Goal: Information Seeking & Learning: Understand process/instructions

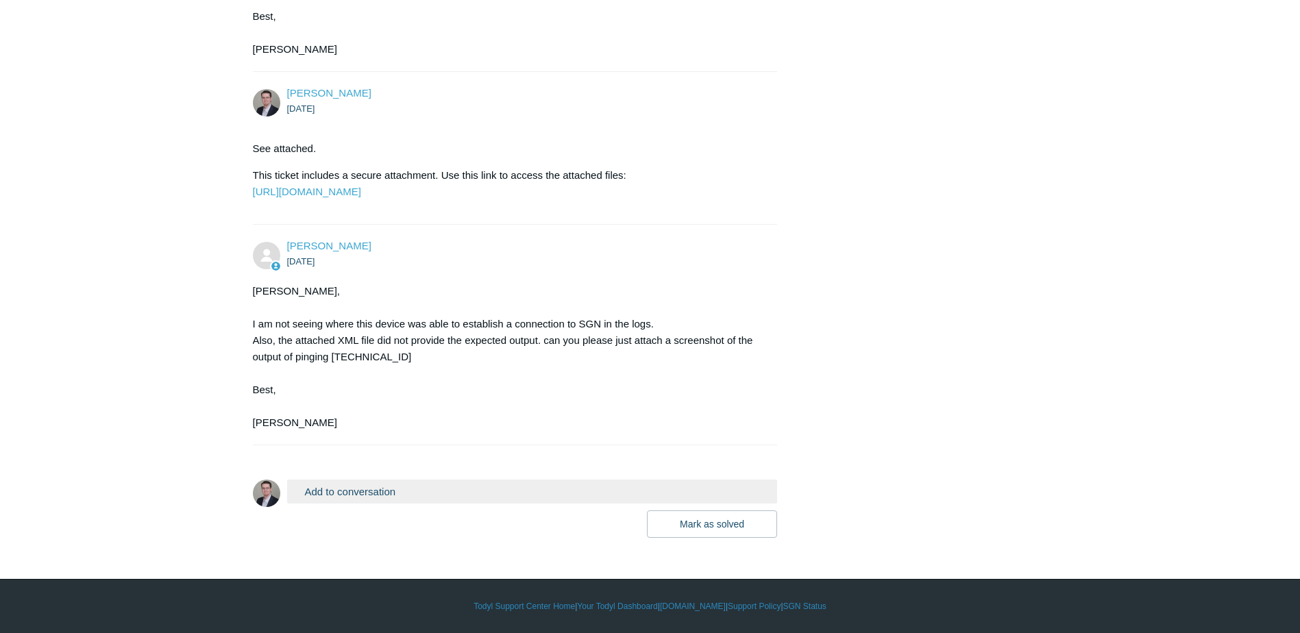
scroll to position [926, 0]
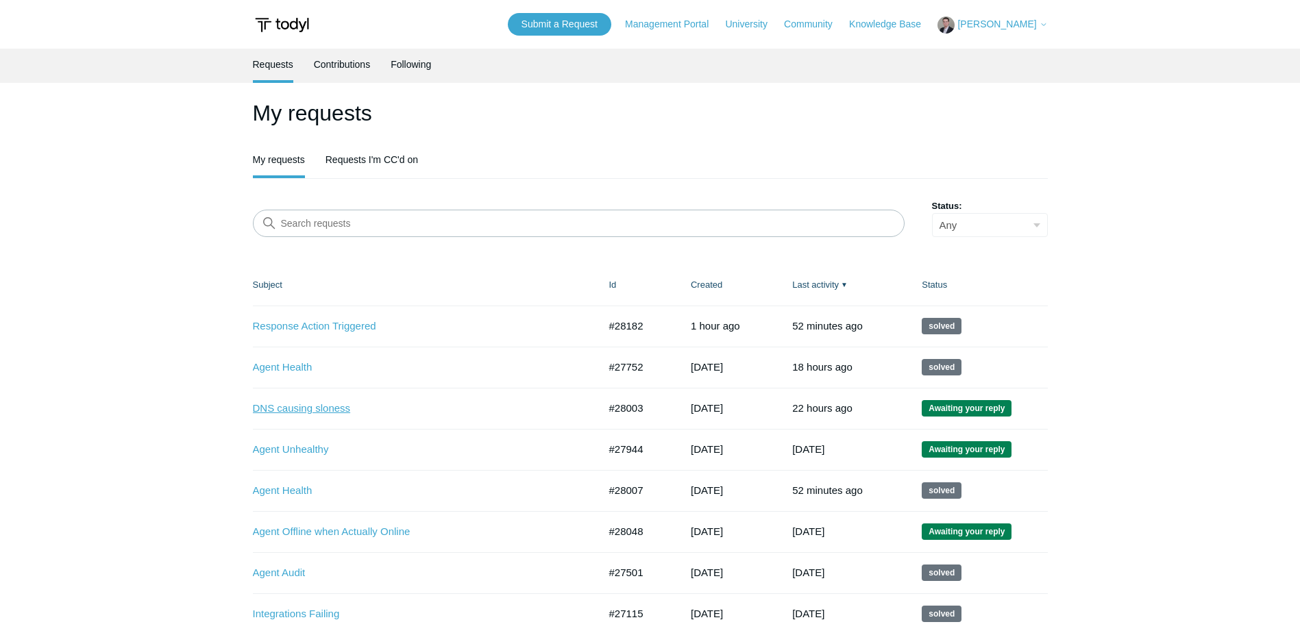
click at [327, 408] on link "DNS causing sloness" at bounding box center [415, 409] width 325 height 16
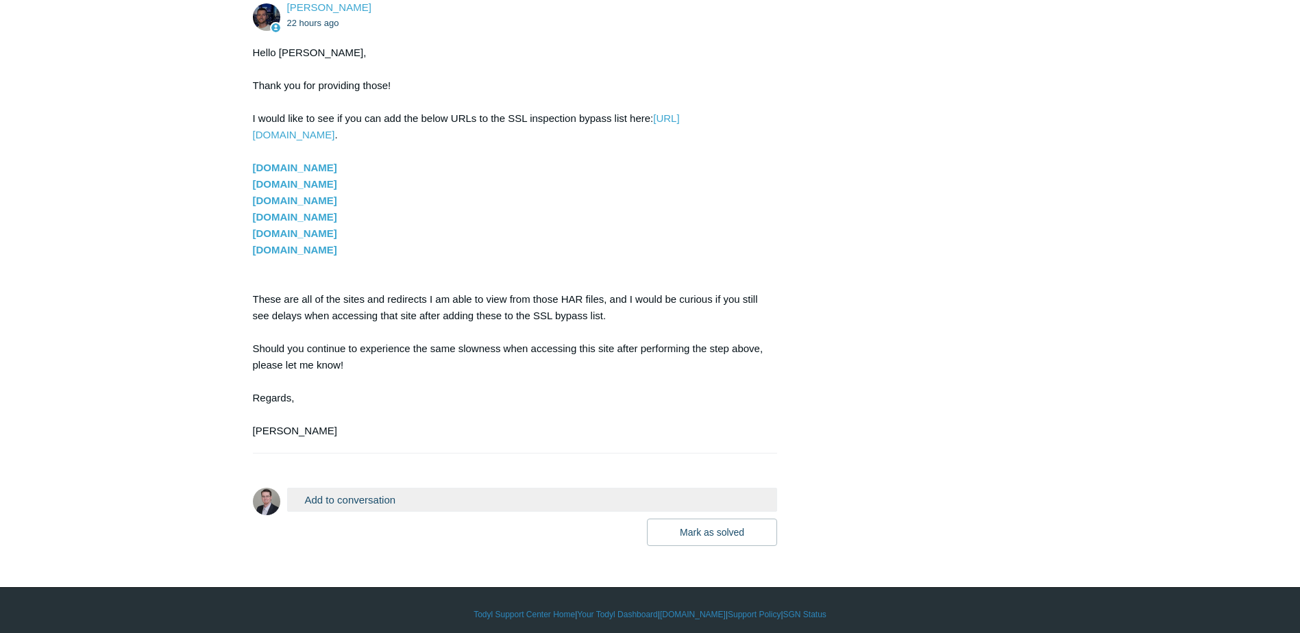
scroll to position [2014, 0]
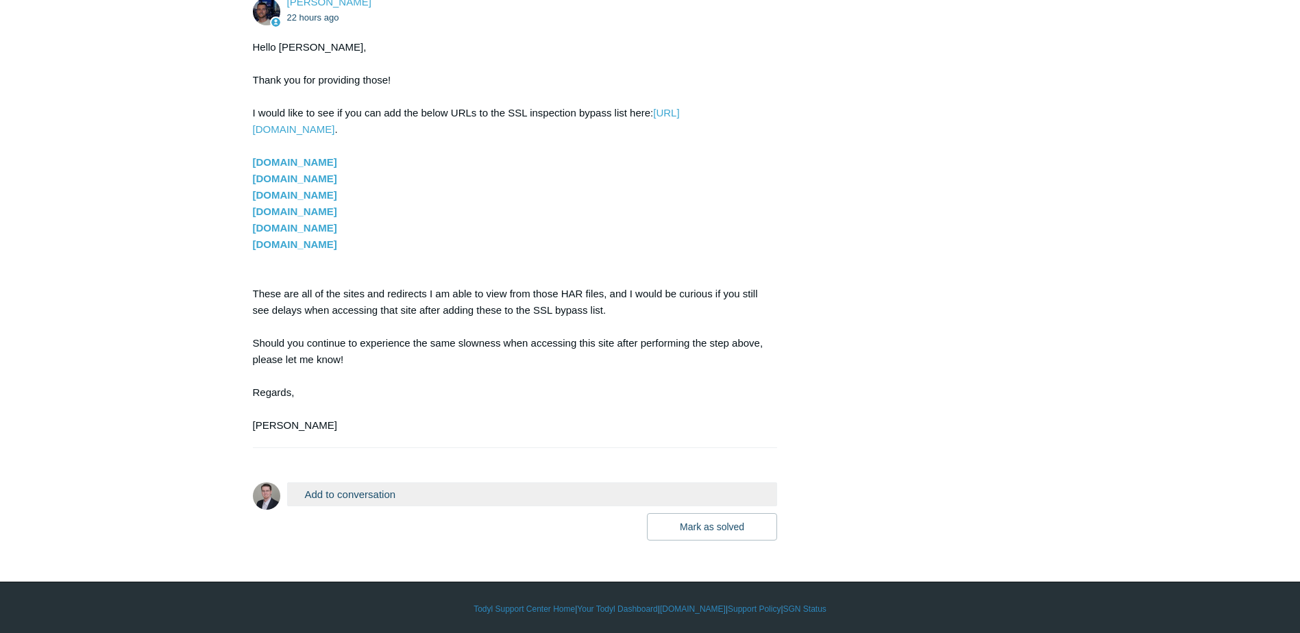
drag, startPoint x: 364, startPoint y: 316, endPoint x: 211, endPoint y: 232, distance: 174.5
copy div "content.pendo.clearcareonline.com lauralynns.clearcareonline.com bam.nr-data.ne…"
click at [524, 299] on div "Hello Thomas, Thank you for providing those! I would like to see if you can add…" at bounding box center [508, 236] width 511 height 395
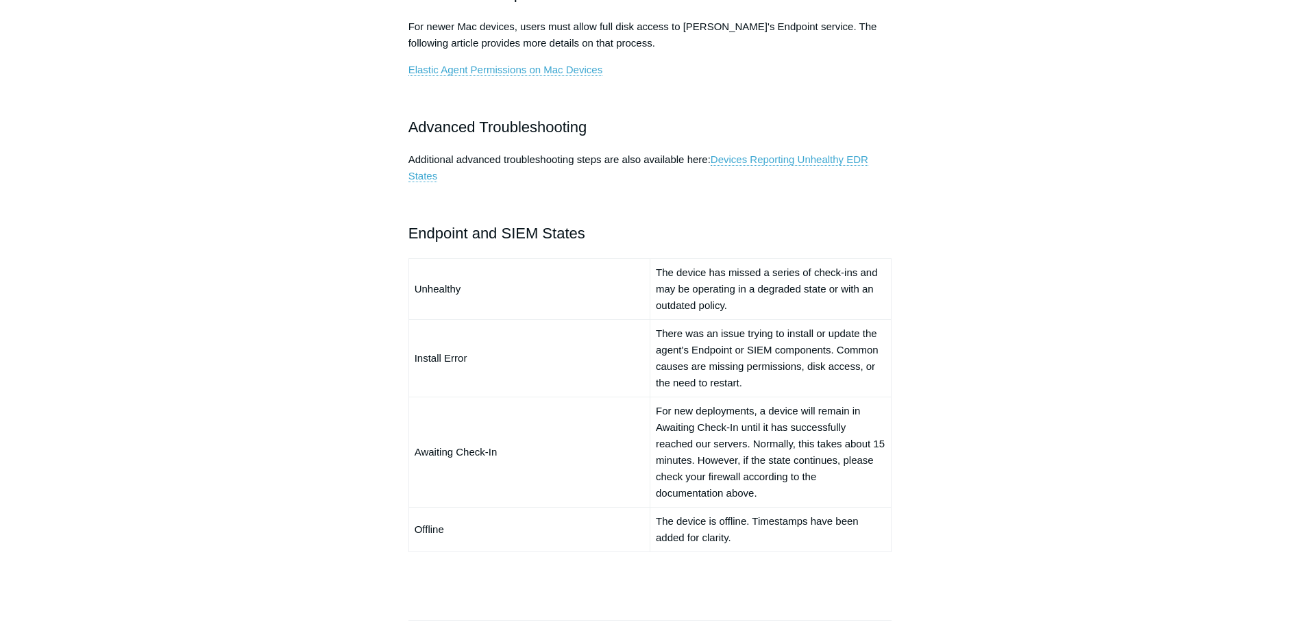
scroll to position [891, 0]
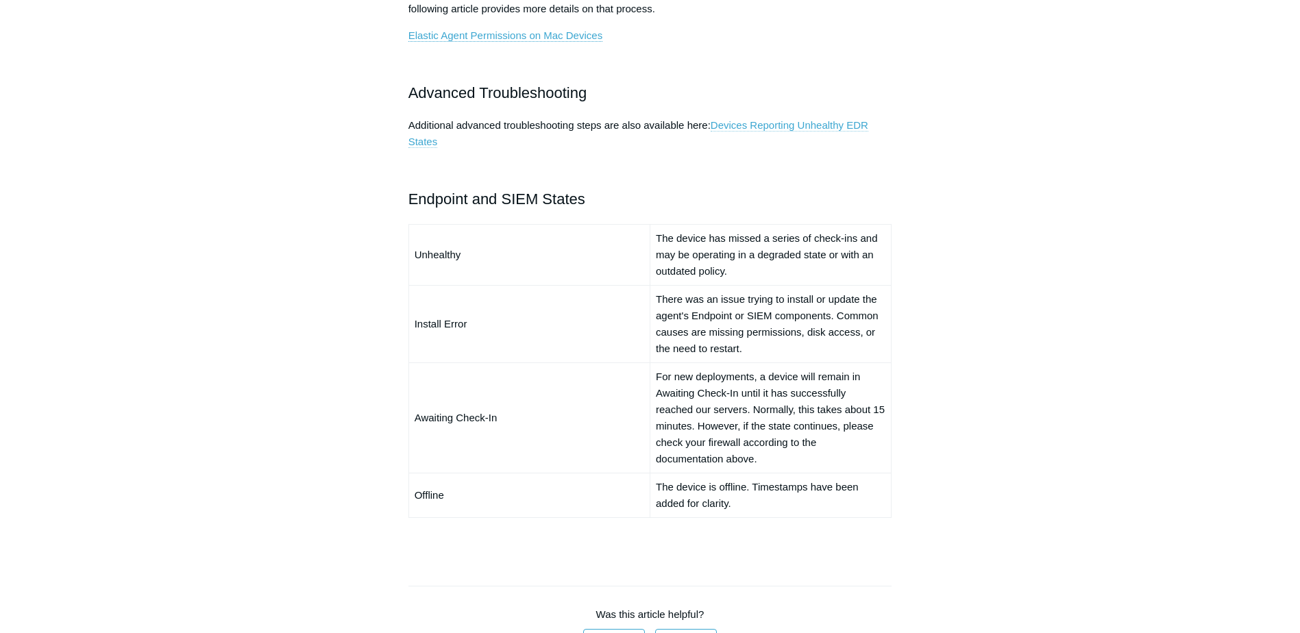
click at [802, 128] on link "Devices Reporting Unhealthy EDR States" at bounding box center [638, 133] width 460 height 29
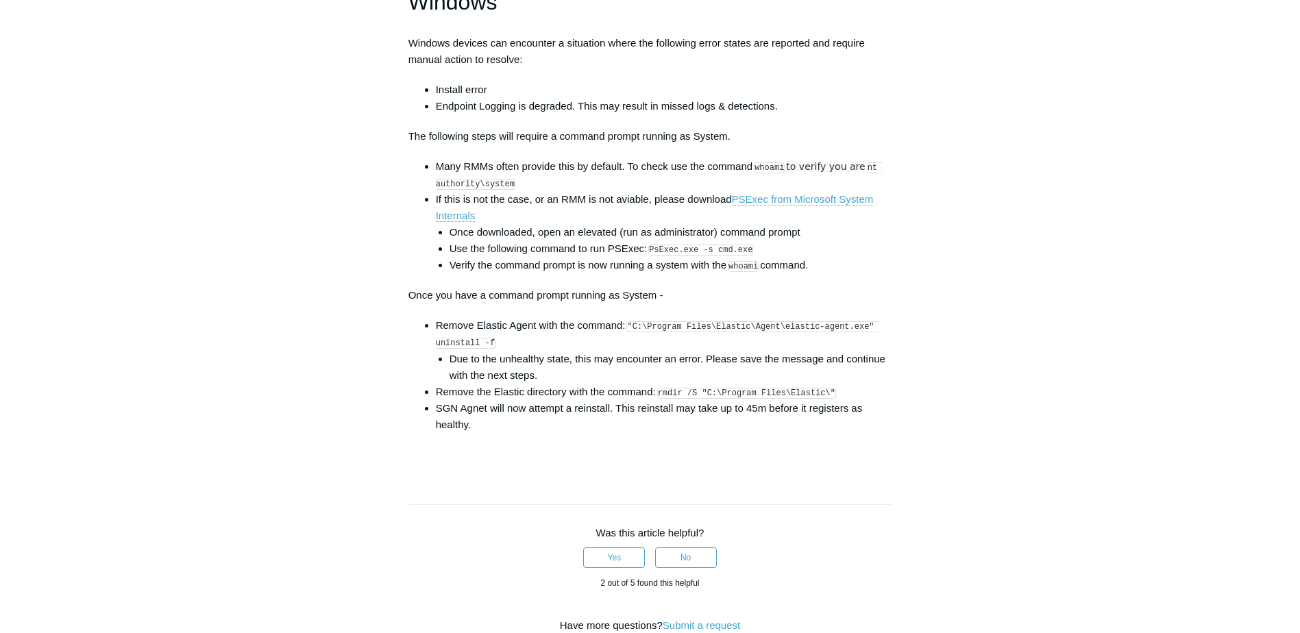
scroll to position [1987, 0]
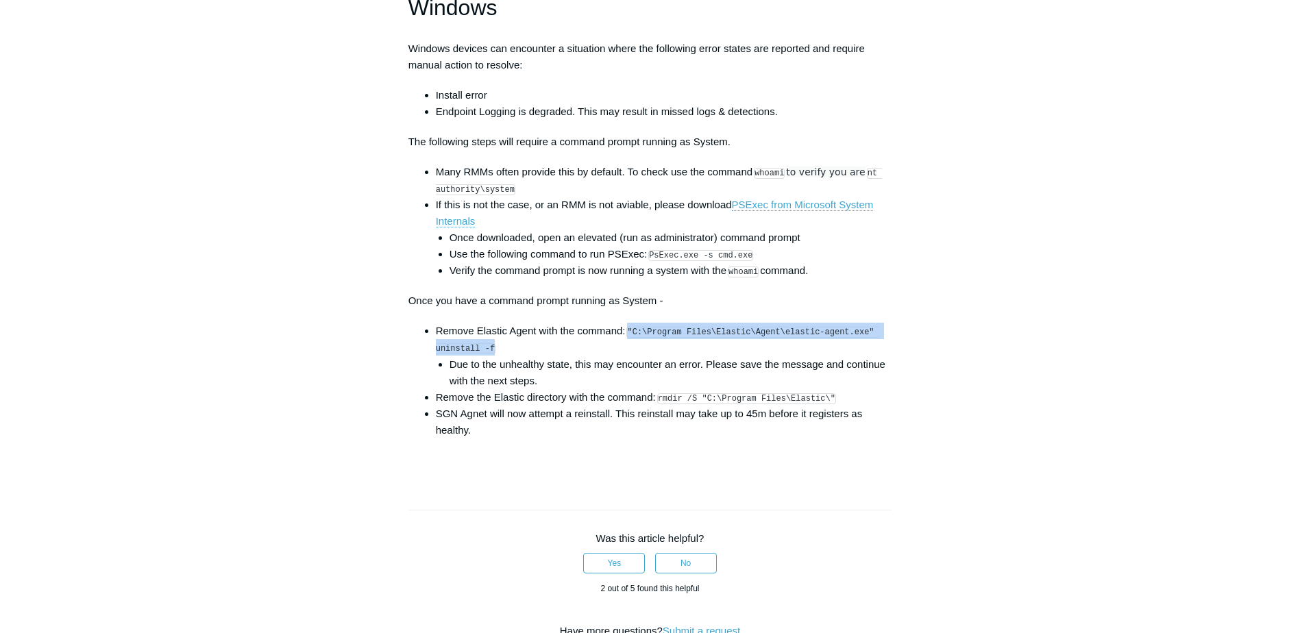
drag, startPoint x: 631, startPoint y: 341, endPoint x: 494, endPoint y: 364, distance: 138.9
click at [494, 364] on li "Remove Elastic Agent with the command: "C:\Program Files\Elastic\Agent\elastic-…" at bounding box center [664, 356] width 456 height 66
copy code ""C:\Program Files\Elastic\Agent\elastic-agent.exe" uninstall -f"
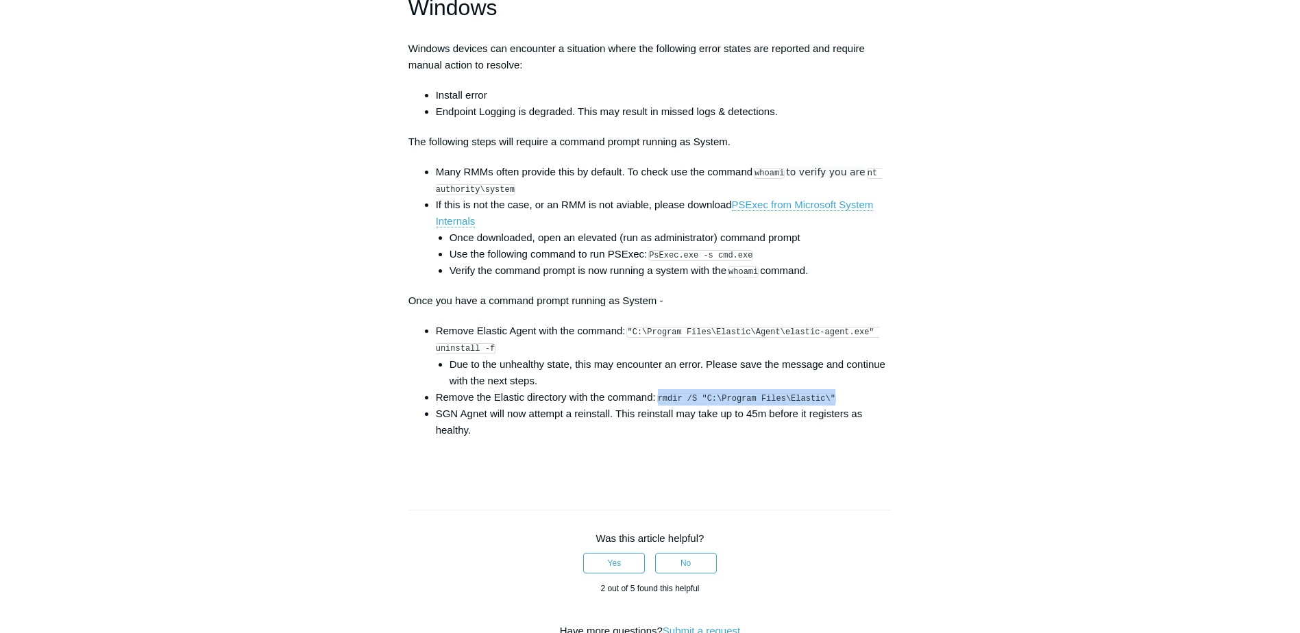
drag, startPoint x: 660, startPoint y: 409, endPoint x: 824, endPoint y: 411, distance: 163.7
click at [824, 406] on li "Remove the Elastic directory with the command: rmdir /S "C:\Program Files\Elast…" at bounding box center [664, 397] width 456 height 16
copy code "rmdir /S "C:\Program Files\Elastic\""
